Goal: Transaction & Acquisition: Book appointment/travel/reservation

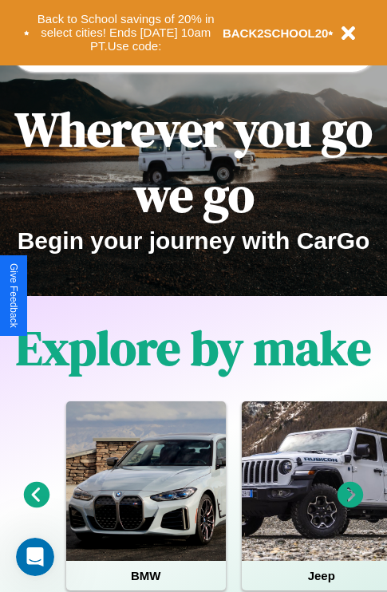
scroll to position [246, 0]
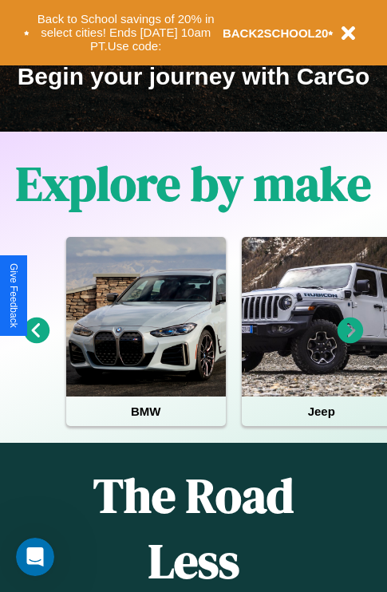
click at [350, 341] on icon at bounding box center [350, 330] width 26 height 26
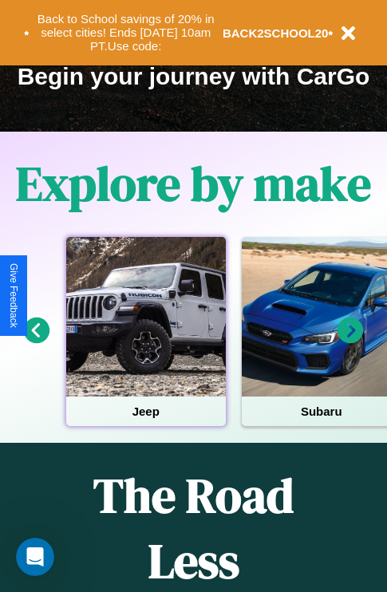
click at [145, 341] on div at bounding box center [146, 317] width 160 height 160
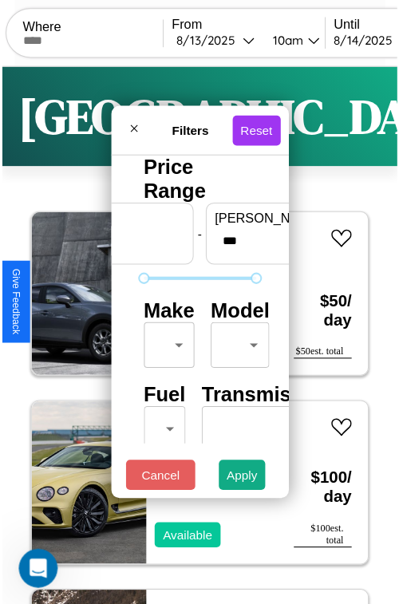
scroll to position [47, 0]
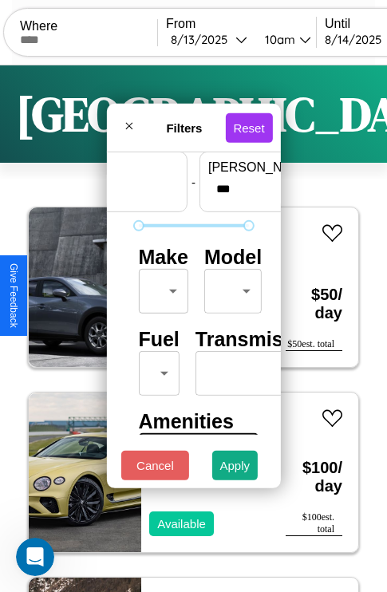
click at [160, 287] on body "CarGo Where From [DATE] 10am Until [DATE] 10am Become a Host Login Sign Up Lond…" at bounding box center [193, 329] width 387 height 658
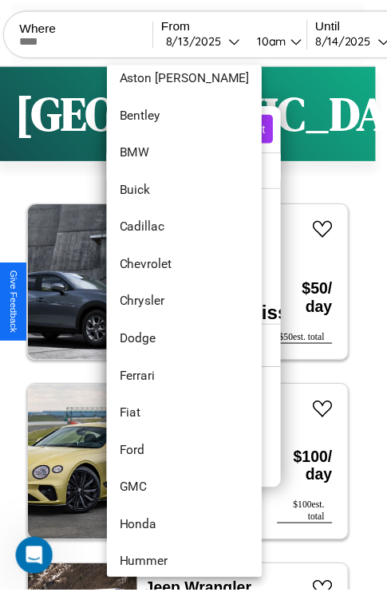
scroll to position [490, 0]
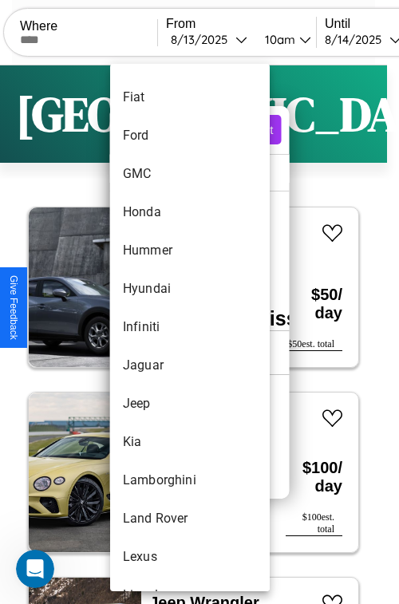
click at [160, 327] on li "Infiniti" at bounding box center [190, 327] width 160 height 38
type input "********"
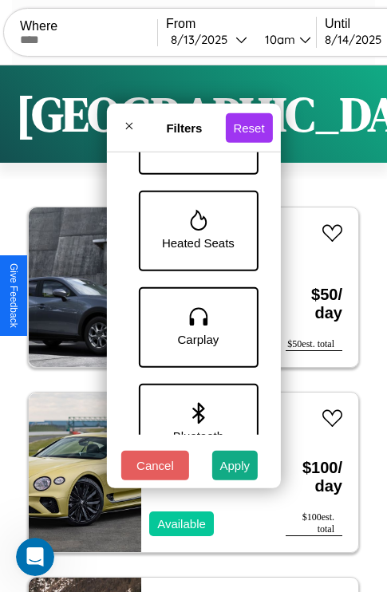
scroll to position [905, 0]
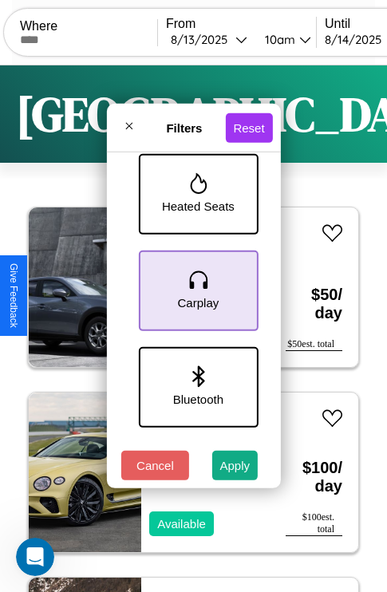
click at [195, 287] on icon at bounding box center [198, 280] width 24 height 24
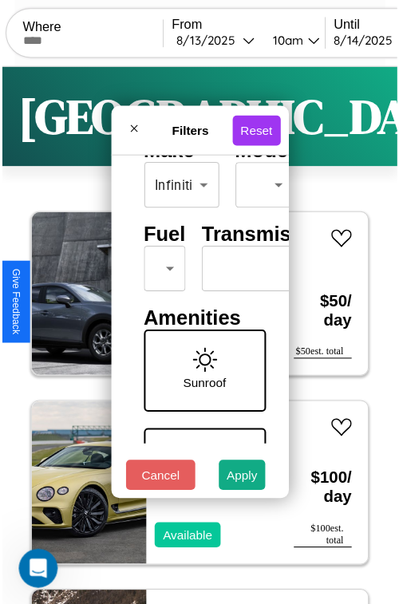
scroll to position [129, 0]
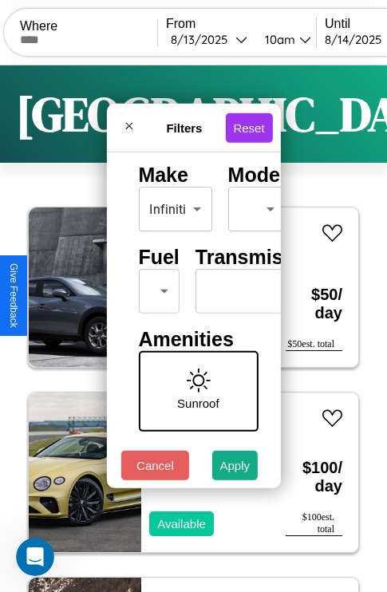
click at [156, 287] on body "CarGo Where From [DATE] 10am Until [DATE] 10am Become a Host Login Sign Up Lond…" at bounding box center [193, 329] width 387 height 658
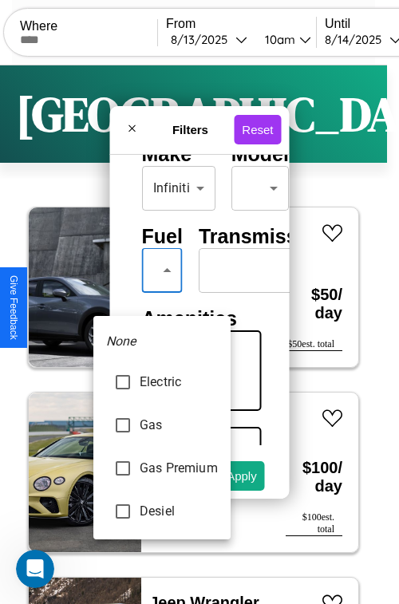
type input "***"
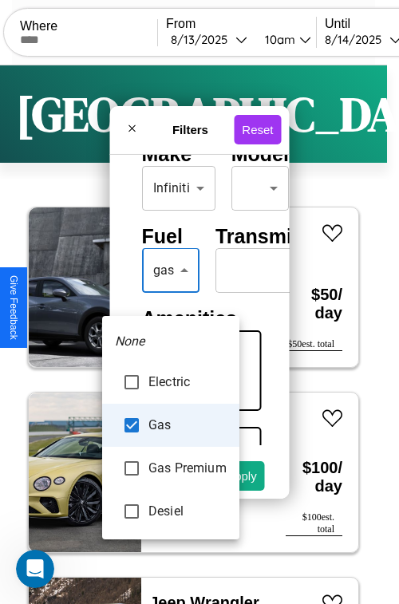
click at [170, 293] on div at bounding box center [199, 302] width 399 height 604
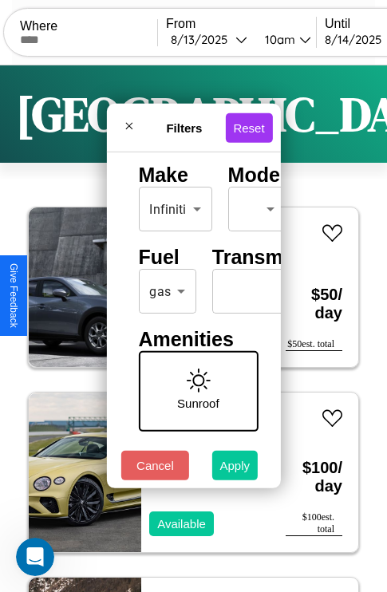
click at [235, 469] on button "Apply" at bounding box center [235, 466] width 46 height 30
